Goal: Find specific page/section: Find specific page/section

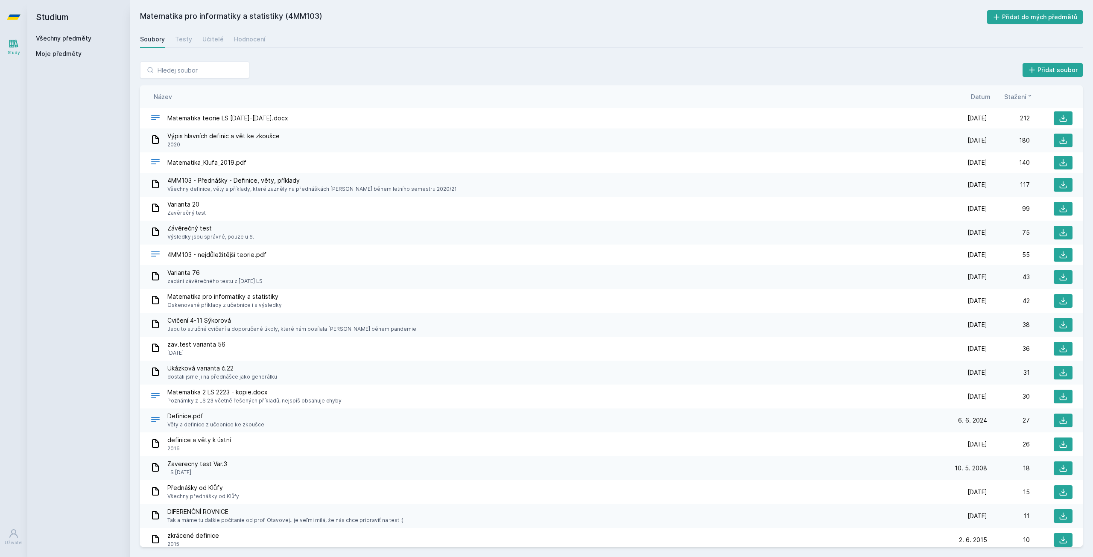
click at [44, 35] on link "Všechny předměty" at bounding box center [64, 38] width 56 height 7
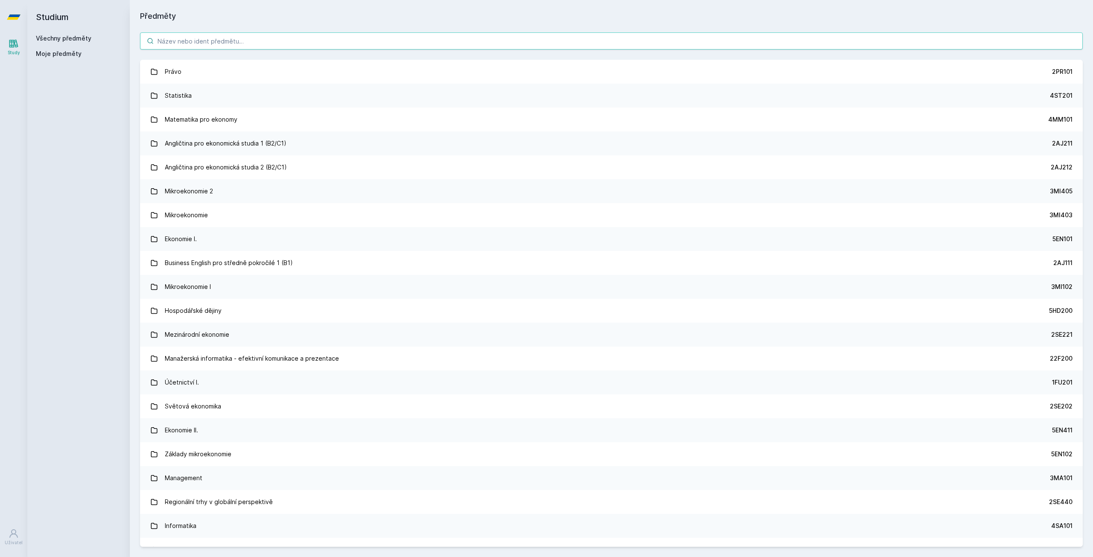
click at [205, 48] on input "search" at bounding box center [611, 40] width 943 height 17
paste input "44F102"
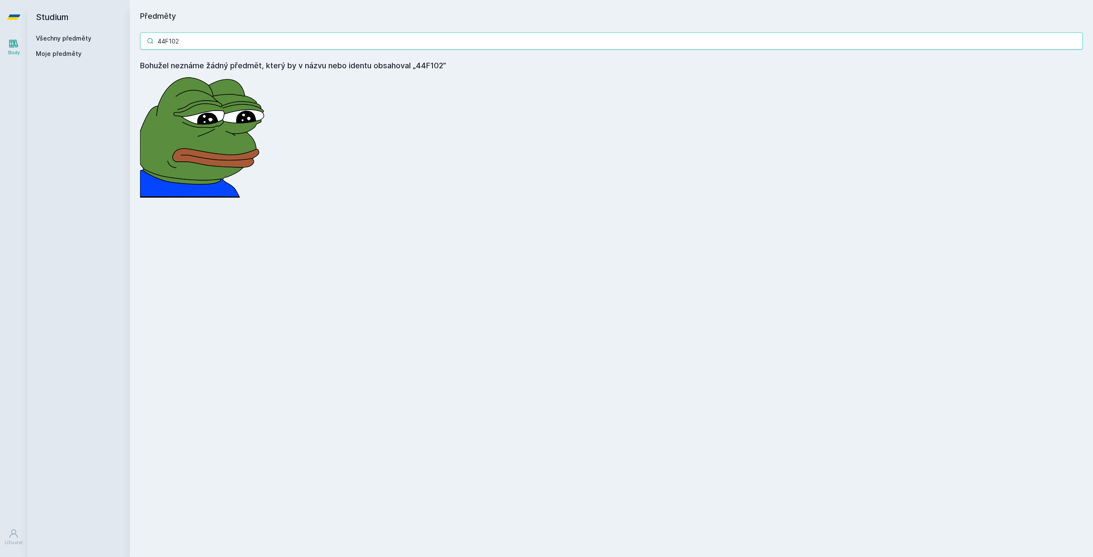
drag, startPoint x: 210, startPoint y: 38, endPoint x: 64, endPoint y: 17, distance: 147.6
click at [48, 17] on div "Studium Všechny předměty Moje předměty Předměty 44F102 Bohužel neznáme žádný př…" at bounding box center [560, 278] width 1066 height 557
paste input "IT314"
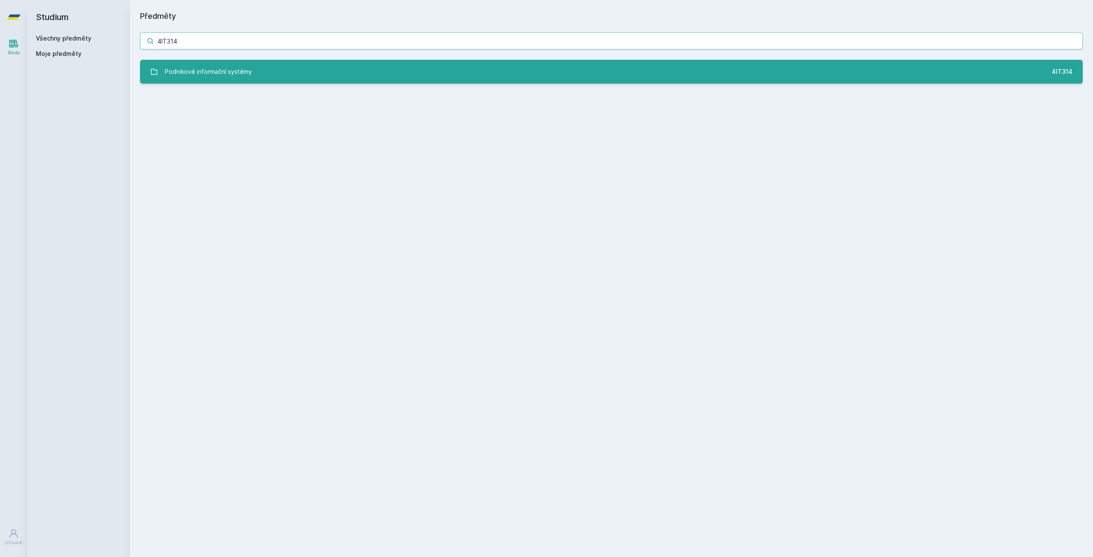
type input "4IT314"
click at [208, 67] on div "Podnikové informační systémy" at bounding box center [208, 71] width 87 height 17
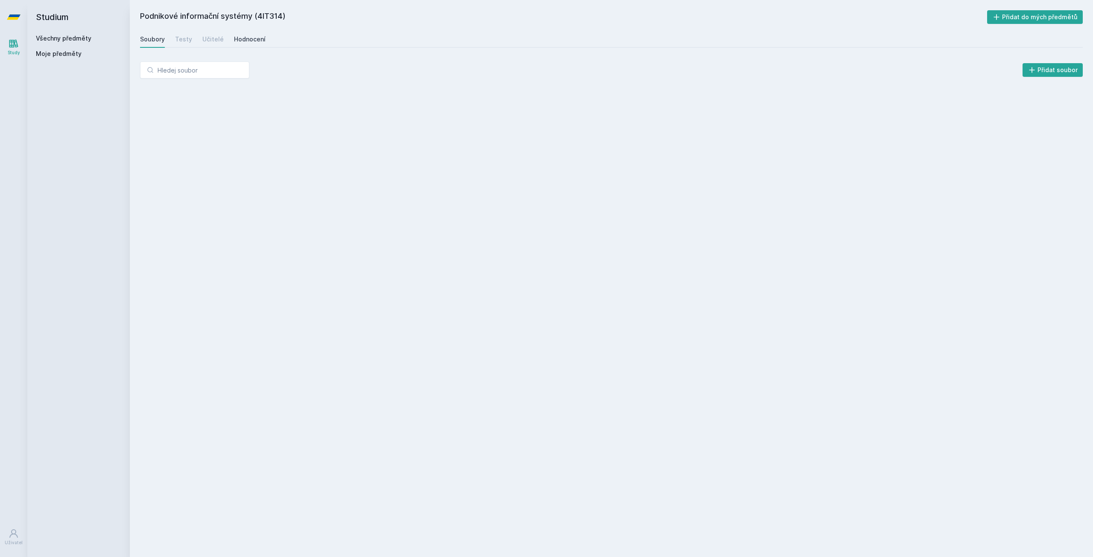
click at [243, 37] on div "Hodnocení" at bounding box center [250, 39] width 32 height 9
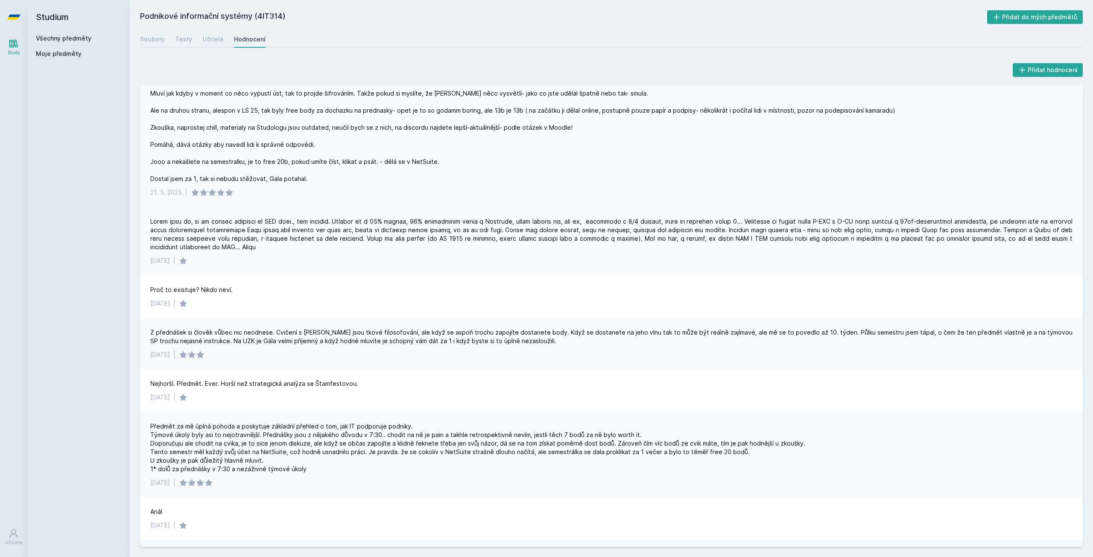
scroll to position [43, 0]
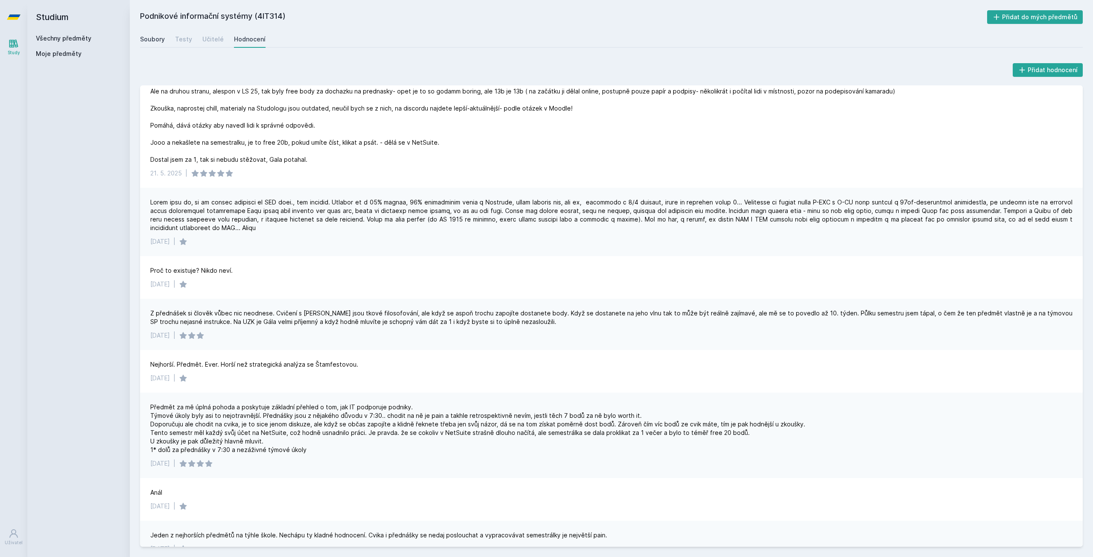
click at [156, 36] on div "Soubory" at bounding box center [152, 39] width 25 height 9
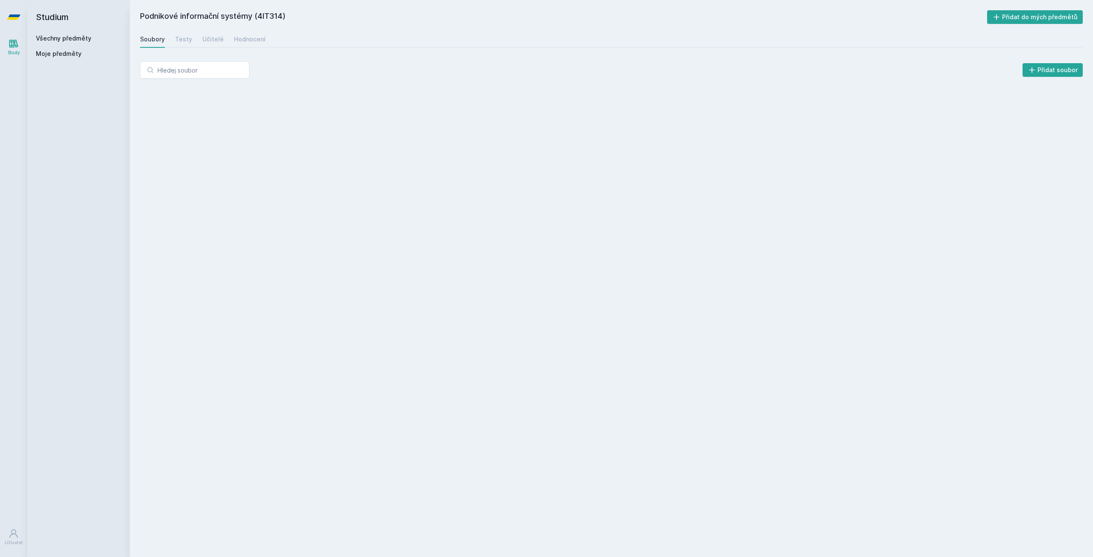
click at [47, 30] on h2 "Studium" at bounding box center [78, 17] width 85 height 34
click at [63, 45] on div "Všechny předměty Moje předměty" at bounding box center [78, 47] width 85 height 27
click at [60, 39] on link "Všechny předměty" at bounding box center [64, 38] width 56 height 7
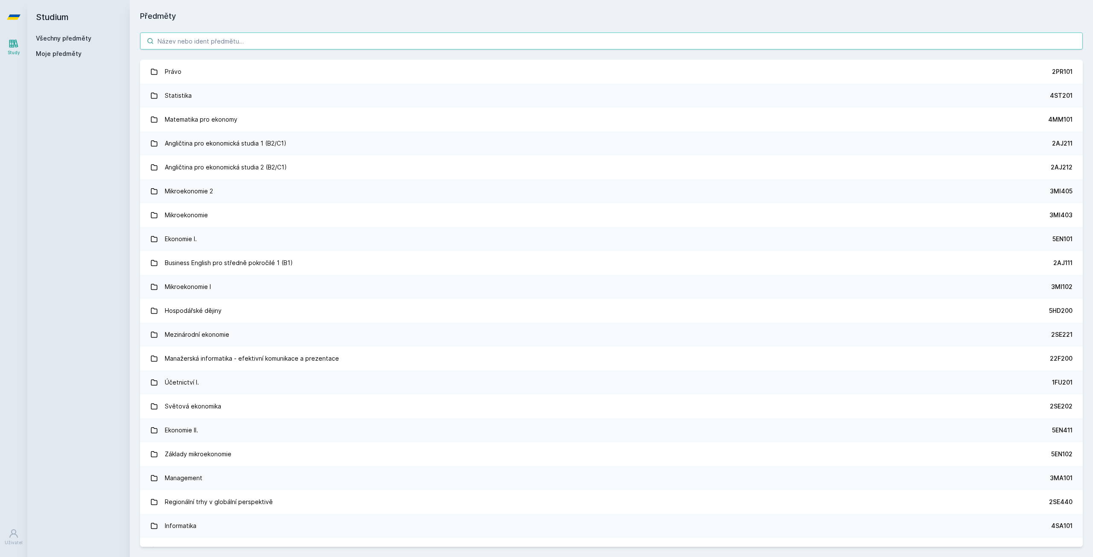
click at [196, 43] on input "search" at bounding box center [611, 40] width 943 height 17
paste input "4IT323"
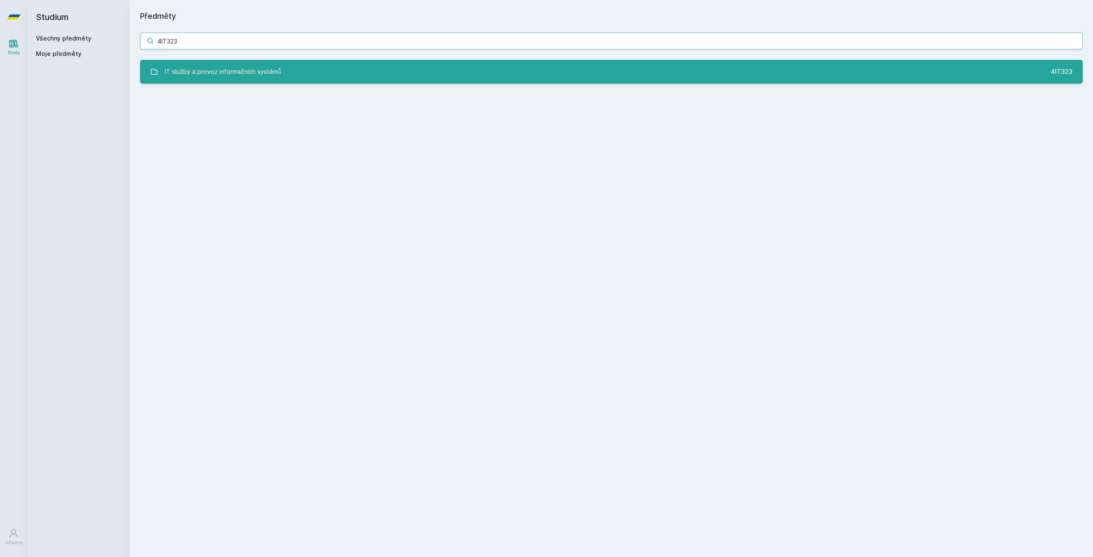
type input "4IT323"
click at [267, 69] on div "IT služby a provoz informačních systémů" at bounding box center [223, 71] width 117 height 17
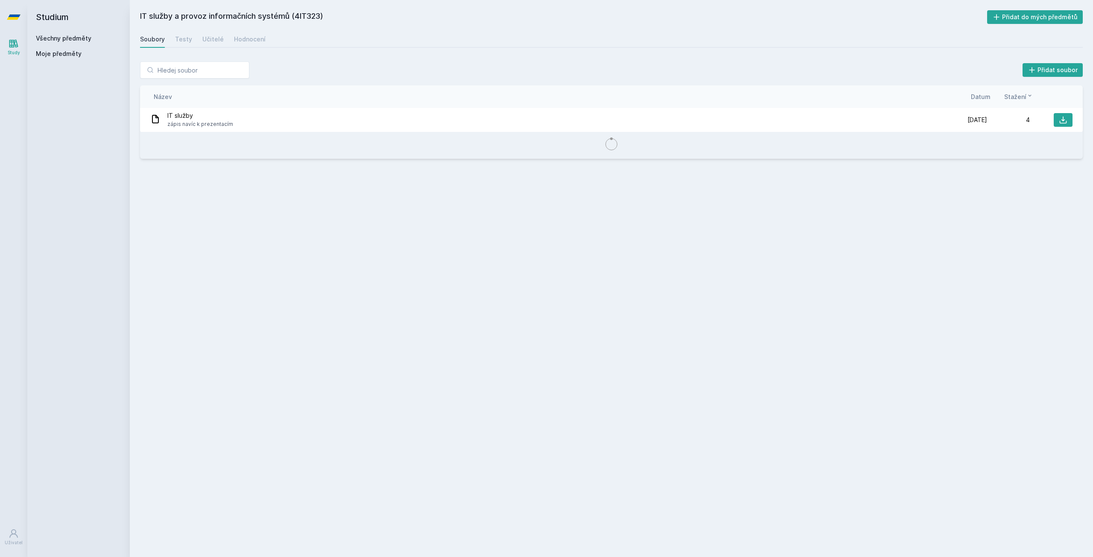
click at [240, 30] on div "IT služby a provoz informačních systémů (4IT323) Přidat do mých předmětů Soubor…" at bounding box center [611, 278] width 943 height 537
click at [245, 38] on div "Hodnocení" at bounding box center [250, 39] width 32 height 9
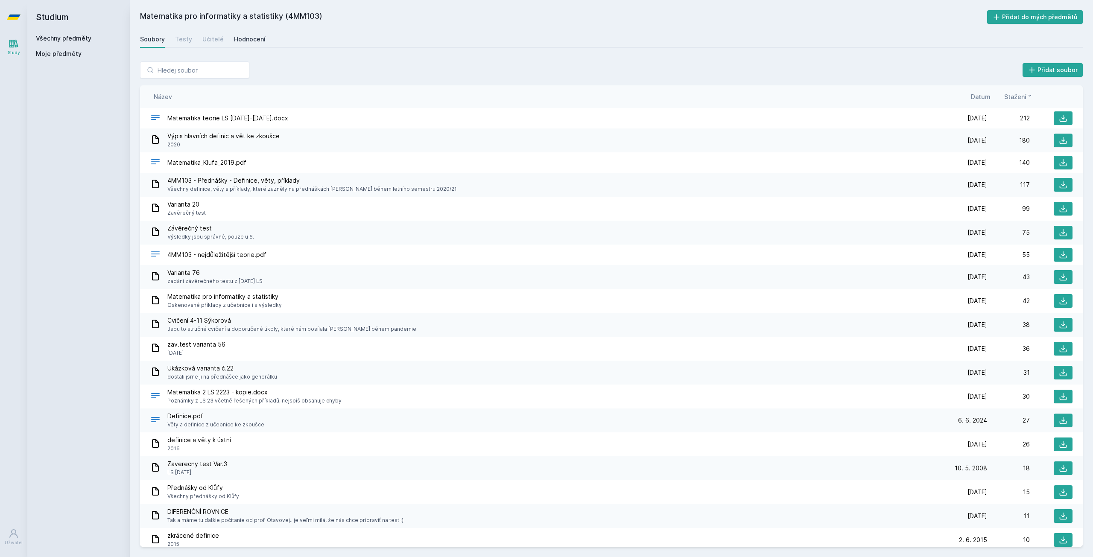
click at [238, 42] on div "Hodnocení" at bounding box center [250, 39] width 32 height 9
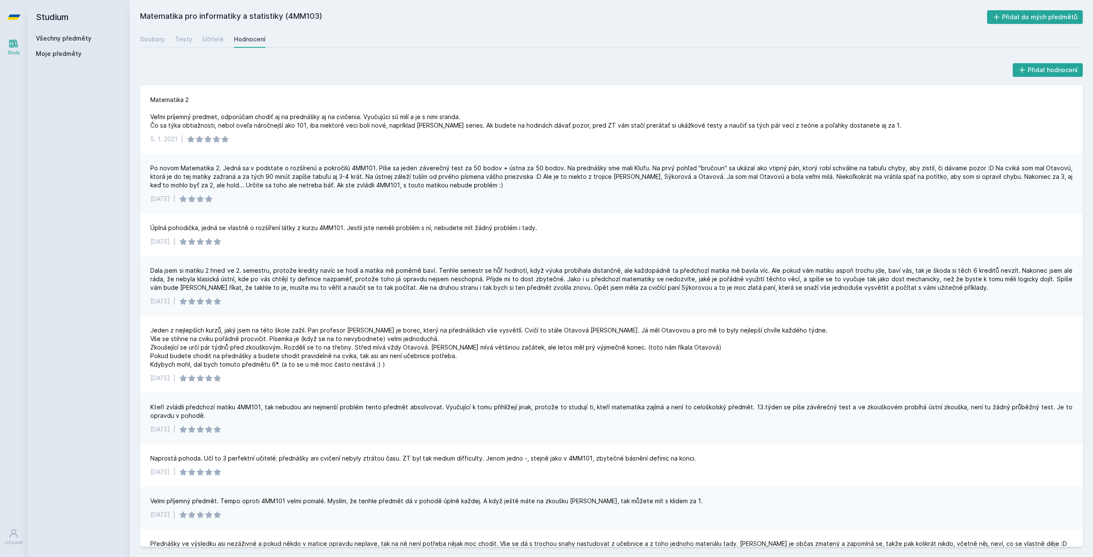
click at [78, 29] on h2 "Studium" at bounding box center [78, 17] width 85 height 34
click at [72, 32] on h2 "Studium" at bounding box center [78, 17] width 85 height 34
click at [68, 35] on link "Všechny předměty" at bounding box center [64, 38] width 56 height 7
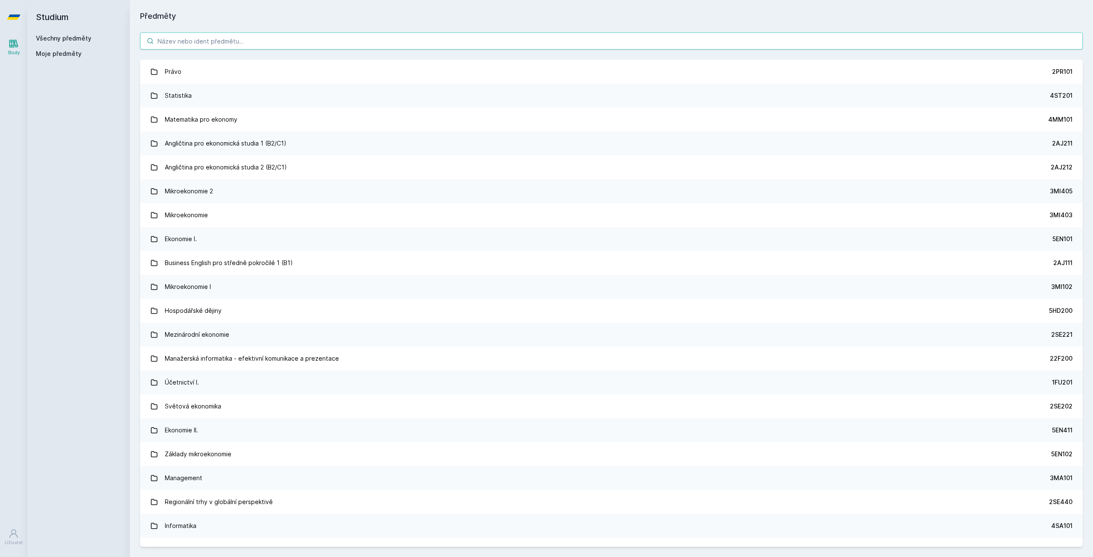
click at [201, 48] on input "search" at bounding box center [611, 40] width 943 height 17
paste input "4SA331"
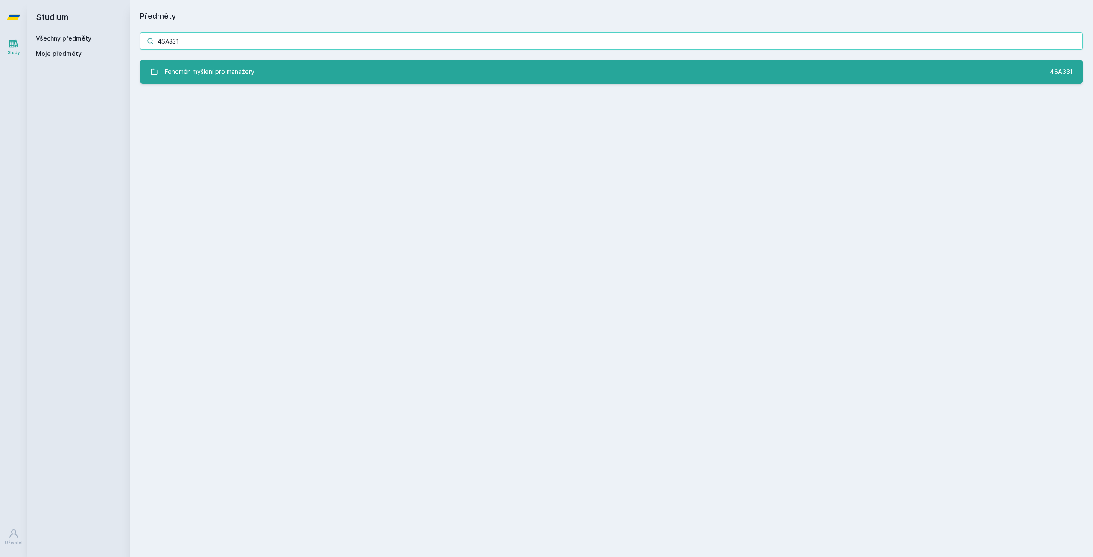
type input "4SA331"
click at [212, 75] on div "Fenomén myšlení pro manažery" at bounding box center [210, 71] width 90 height 17
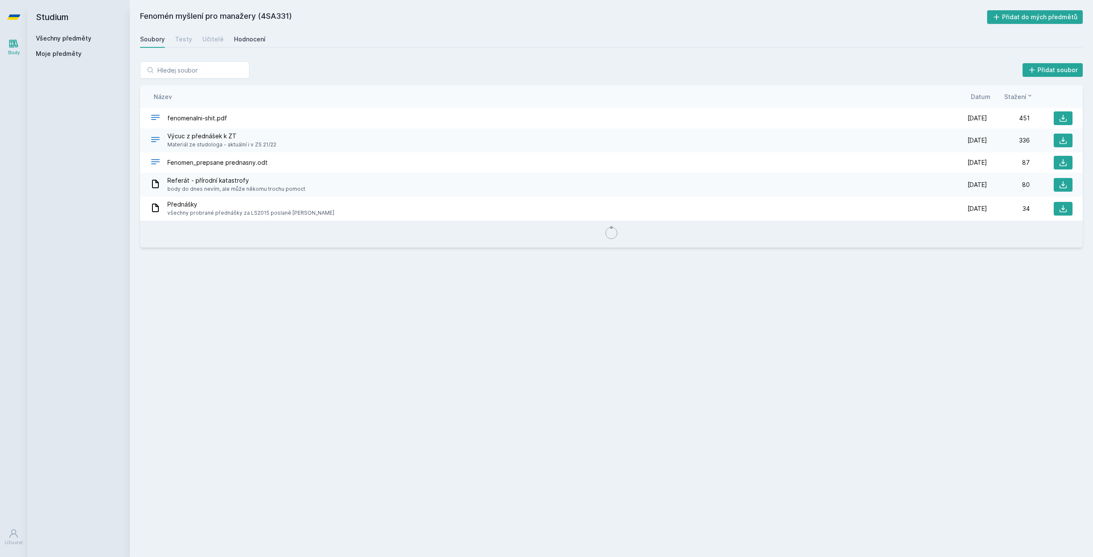
click at [249, 43] on div "Hodnocení" at bounding box center [250, 39] width 32 height 9
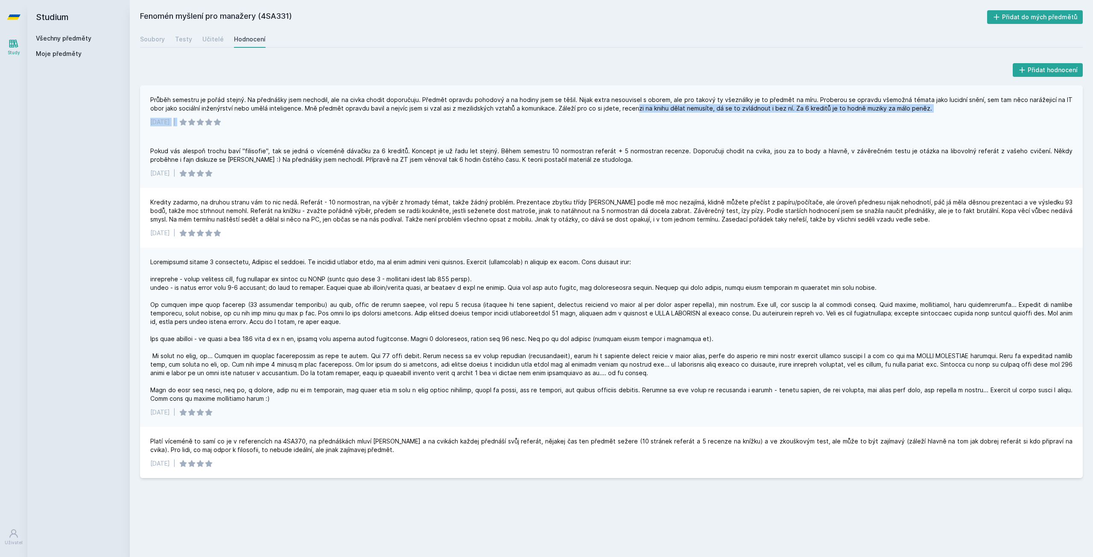
drag, startPoint x: 618, startPoint y: 106, endPoint x: 701, endPoint y: 117, distance: 84.3
click at [701, 117] on div "Průběh semestru je pořád stejný. Na přednášky jsem nechodil, ale na civka chodi…" at bounding box center [611, 110] width 943 height 51
click at [619, 112] on div "Průběh semestru je pořád stejný. Na přednášky jsem nechodil, ale na civka chodi…" at bounding box center [611, 104] width 923 height 17
click at [612, 118] on div "[DATE] |" at bounding box center [611, 122] width 923 height 9
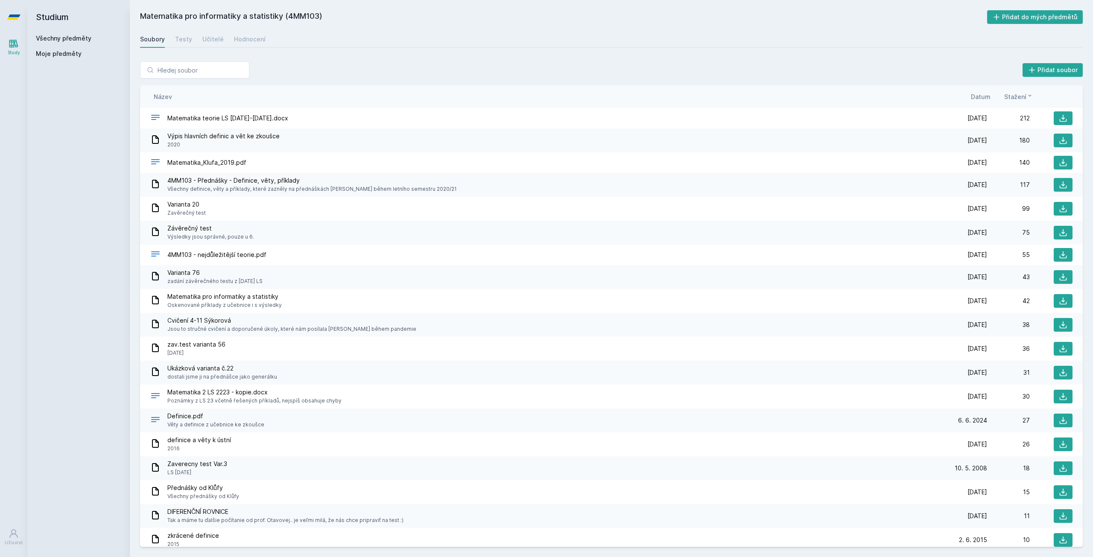
click at [237, 29] on div "Matematika pro informatiky a statistiky (4MM103) Přidat do mých předmětů [GEOGR…" at bounding box center [611, 278] width 943 height 537
click at [237, 35] on div "Hodnocení" at bounding box center [250, 39] width 32 height 9
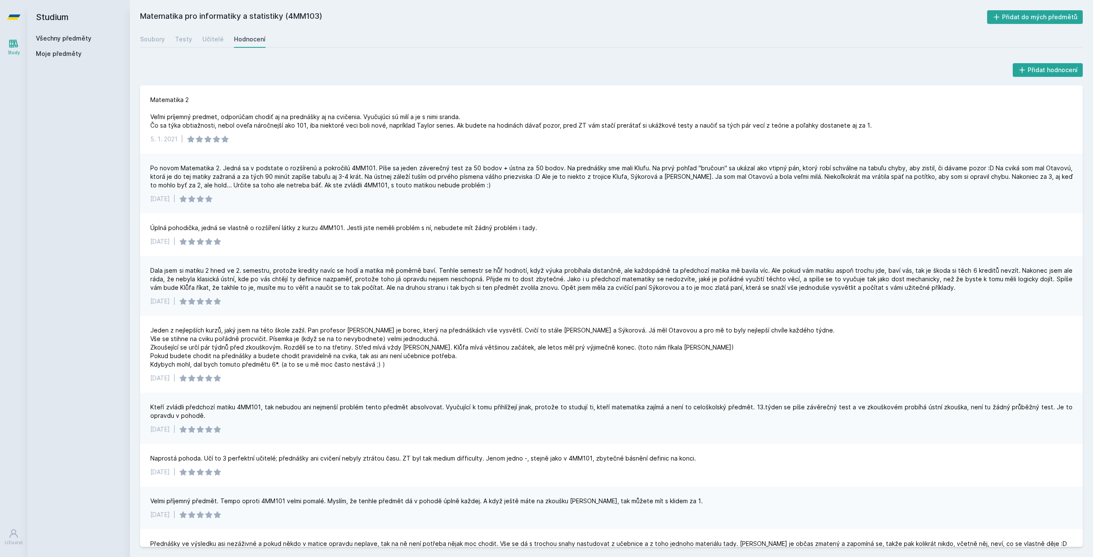
click at [59, 31] on h2 "Studium" at bounding box center [78, 17] width 85 height 34
click at [59, 33] on h2 "Studium" at bounding box center [78, 17] width 85 height 34
click at [60, 35] on div "Studium Všechny předměty Moje předměty" at bounding box center [78, 278] width 103 height 557
click at [59, 37] on link "Všechny předměty" at bounding box center [64, 38] width 56 height 7
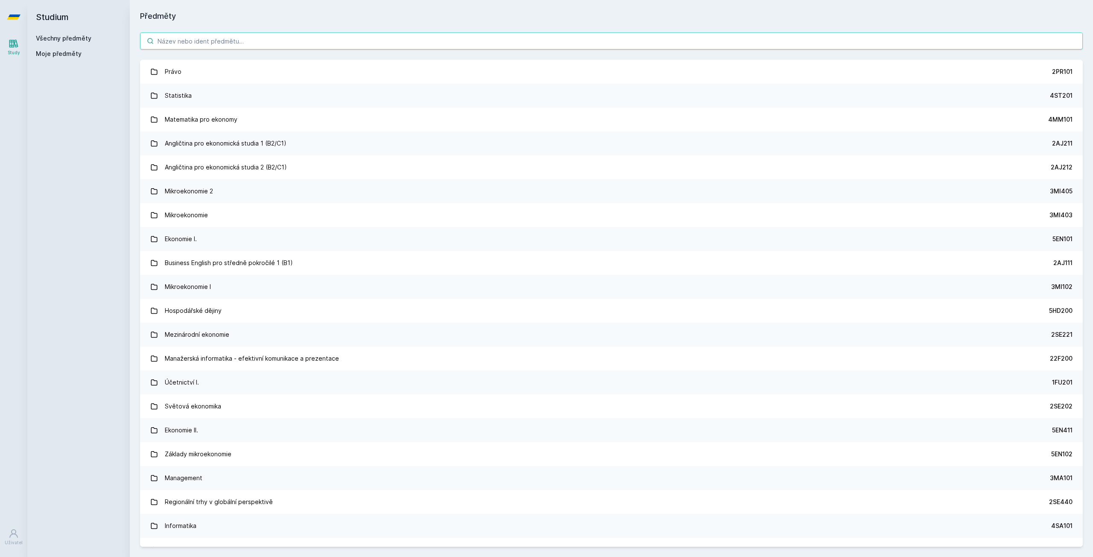
drag, startPoint x: 227, startPoint y: 44, endPoint x: 232, endPoint y: 43, distance: 4.8
click at [231, 43] on input "search" at bounding box center [611, 40] width 943 height 17
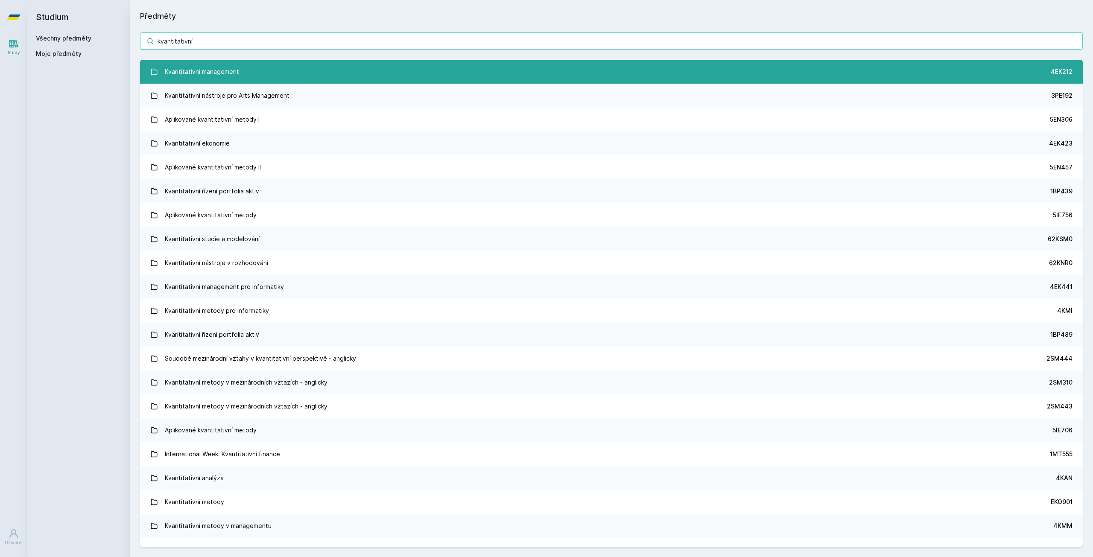
type input "kvantitativní"
click at [254, 71] on link "Kvantitativní management 4EK212" at bounding box center [611, 72] width 943 height 24
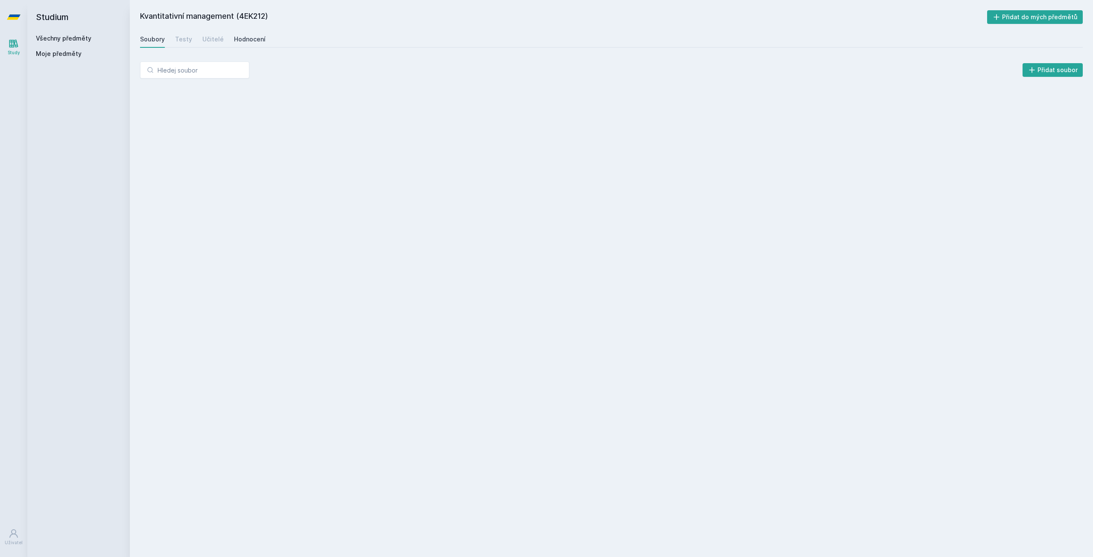
click at [244, 41] on div "Hodnocení" at bounding box center [250, 39] width 32 height 9
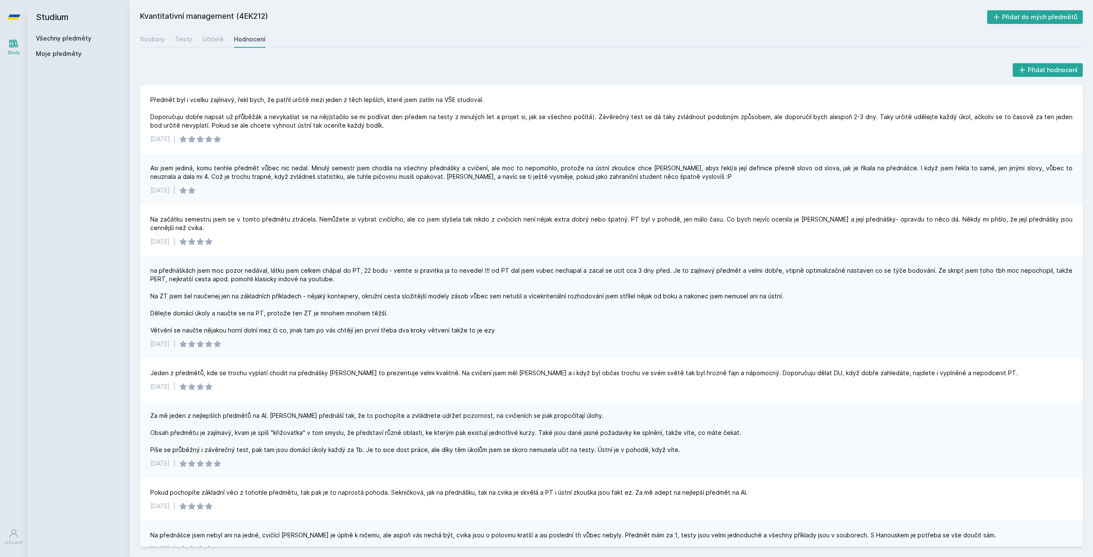
click at [66, 32] on h2 "Studium" at bounding box center [78, 17] width 85 height 34
drag, startPoint x: 68, startPoint y: 37, endPoint x: 73, endPoint y: 39, distance: 5.2
click at [68, 37] on link "Všechny předměty" at bounding box center [64, 38] width 56 height 7
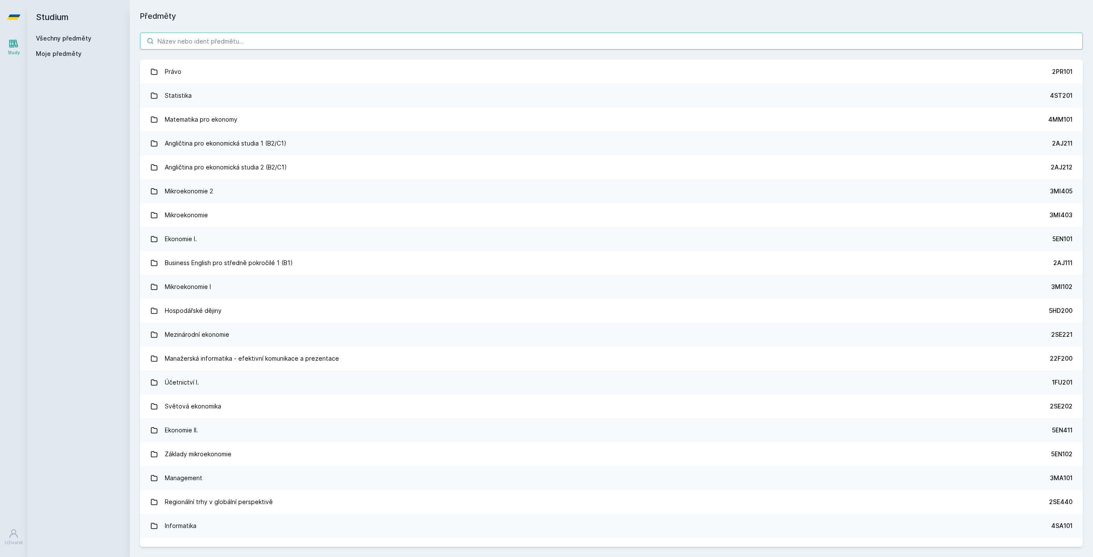
click at [233, 49] on input "search" at bounding box center [611, 40] width 943 height 17
paste input "4EK317"
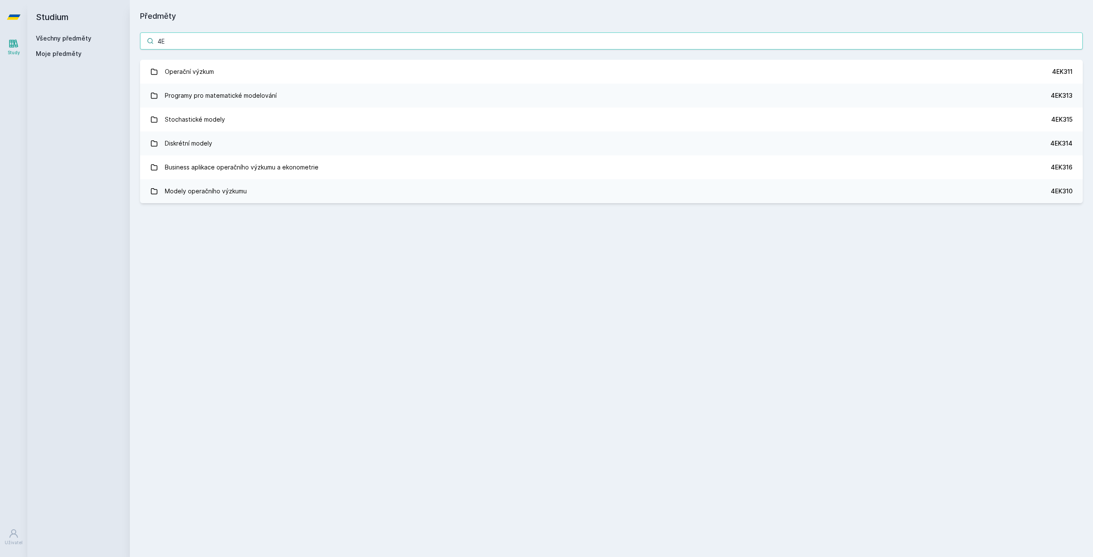
type input "4"
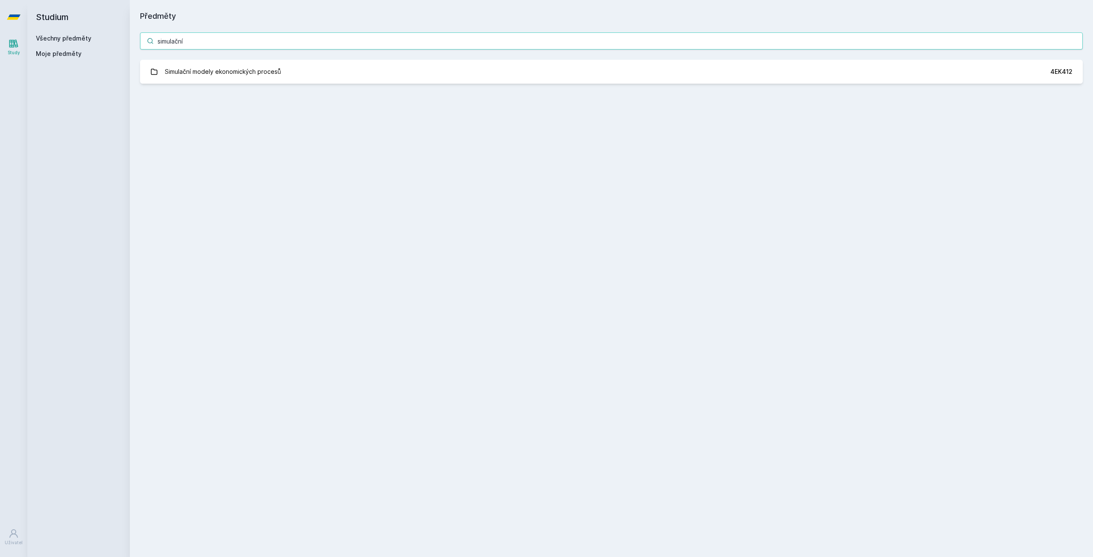
type input "simulační"
